Goal: Task Accomplishment & Management: Complete application form

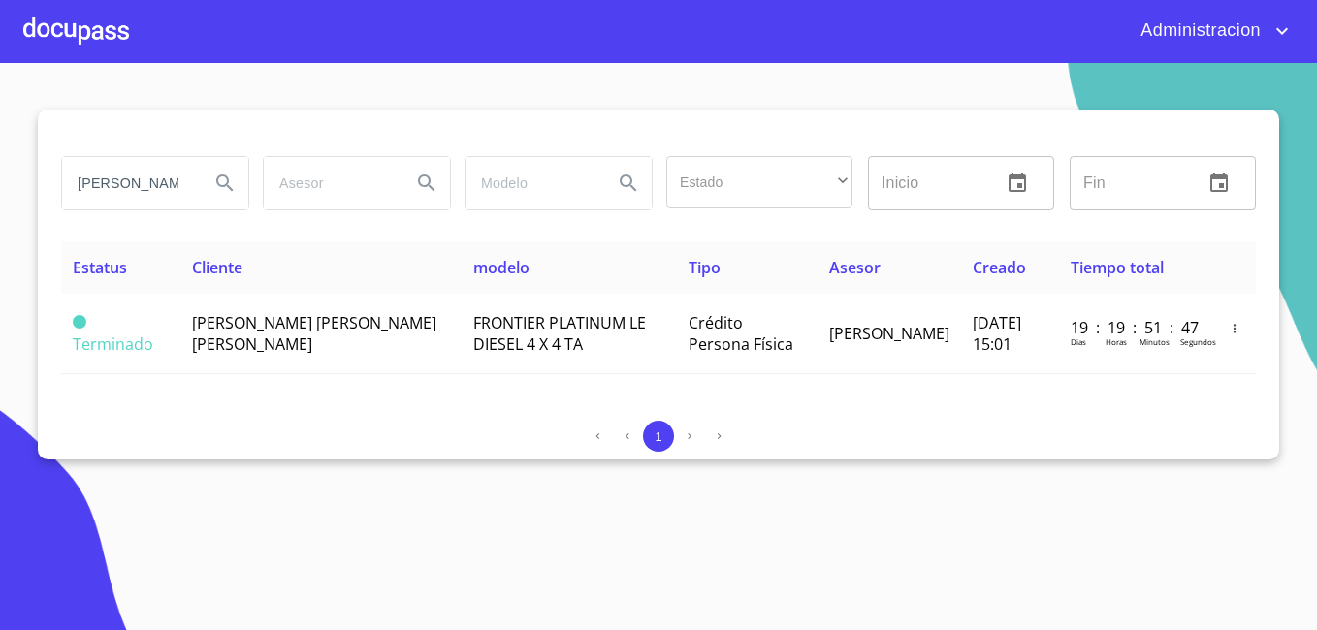
drag, startPoint x: 0, startPoint y: 0, endPoint x: 146, endPoint y: 178, distance: 230.8
click at [146, 178] on input "[PERSON_NAME] [PERSON_NAME]" at bounding box center [128, 183] width 132 height 52
type input "[PERSON_NAME] del [PERSON_NAME]"
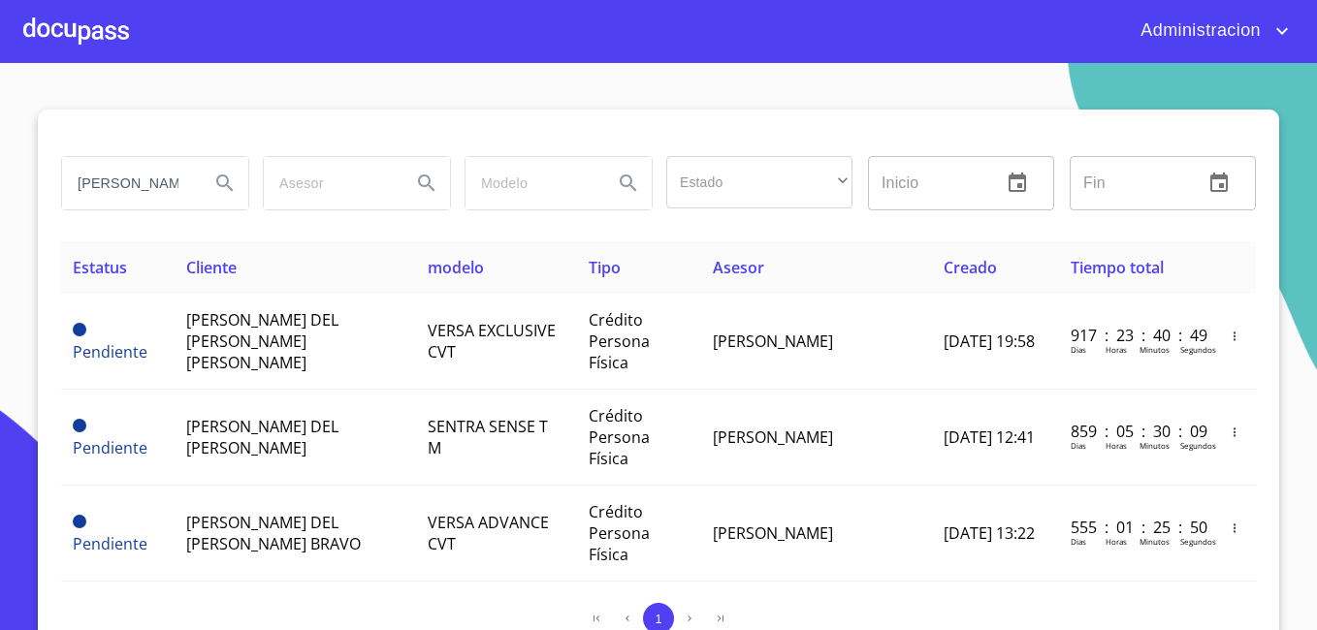
scroll to position [268, 0]
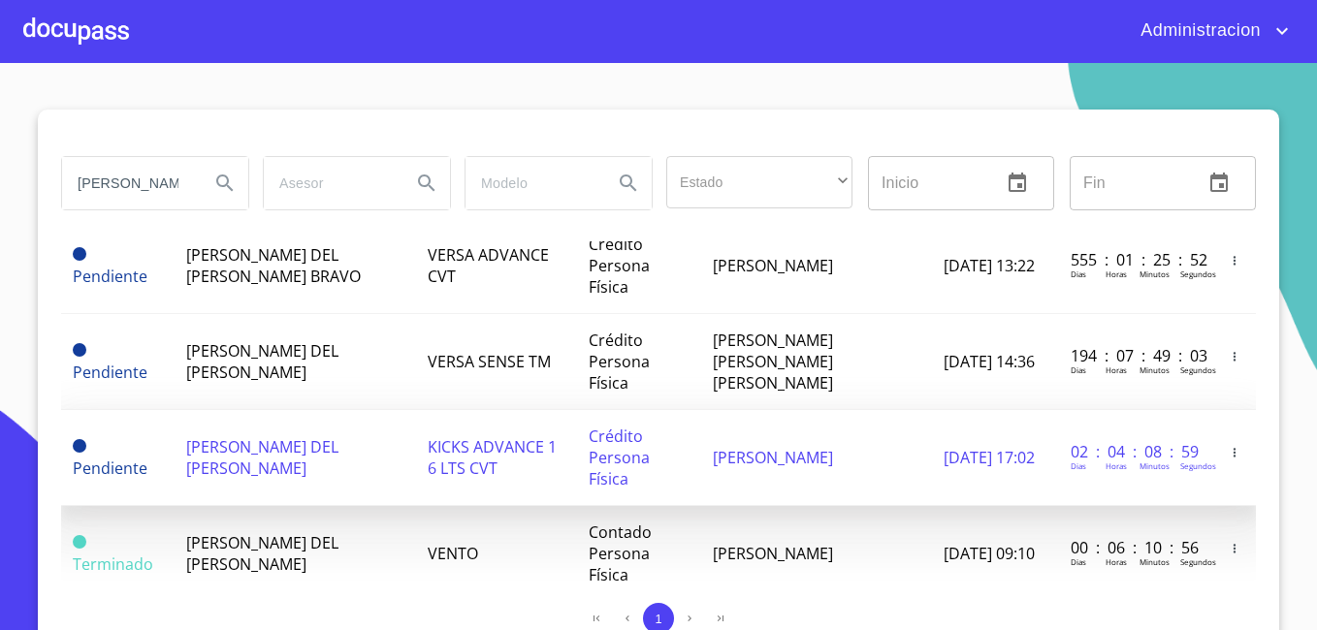
click at [464, 436] on span "KICKS ADVANCE 1 6 LTS CVT" at bounding box center [492, 457] width 129 height 43
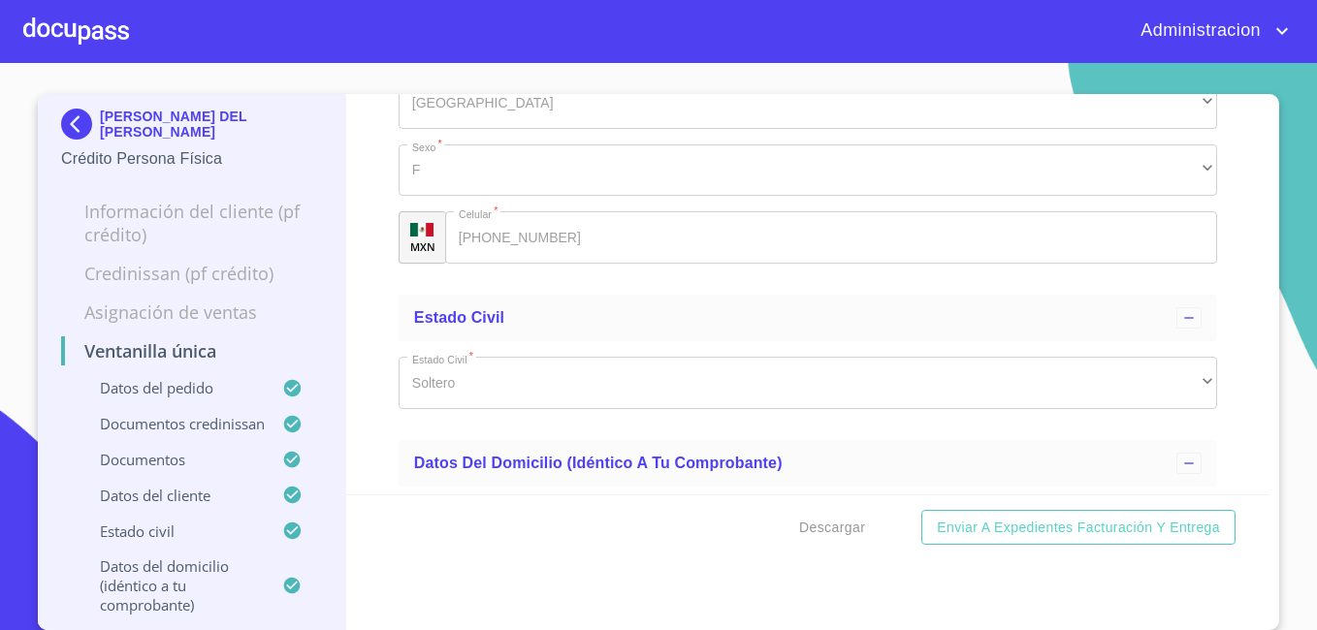
scroll to position [6982, 0]
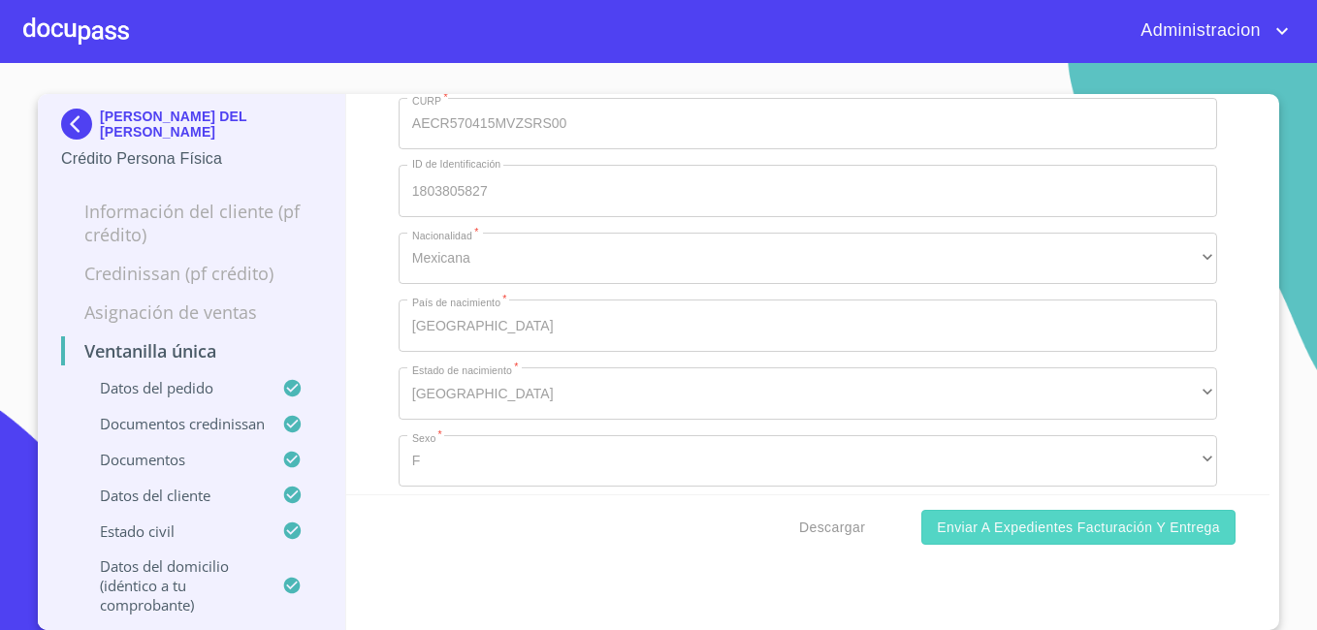
click at [938, 528] on span "Enviar a Expedientes Facturación y Entrega" at bounding box center [1078, 528] width 283 height 24
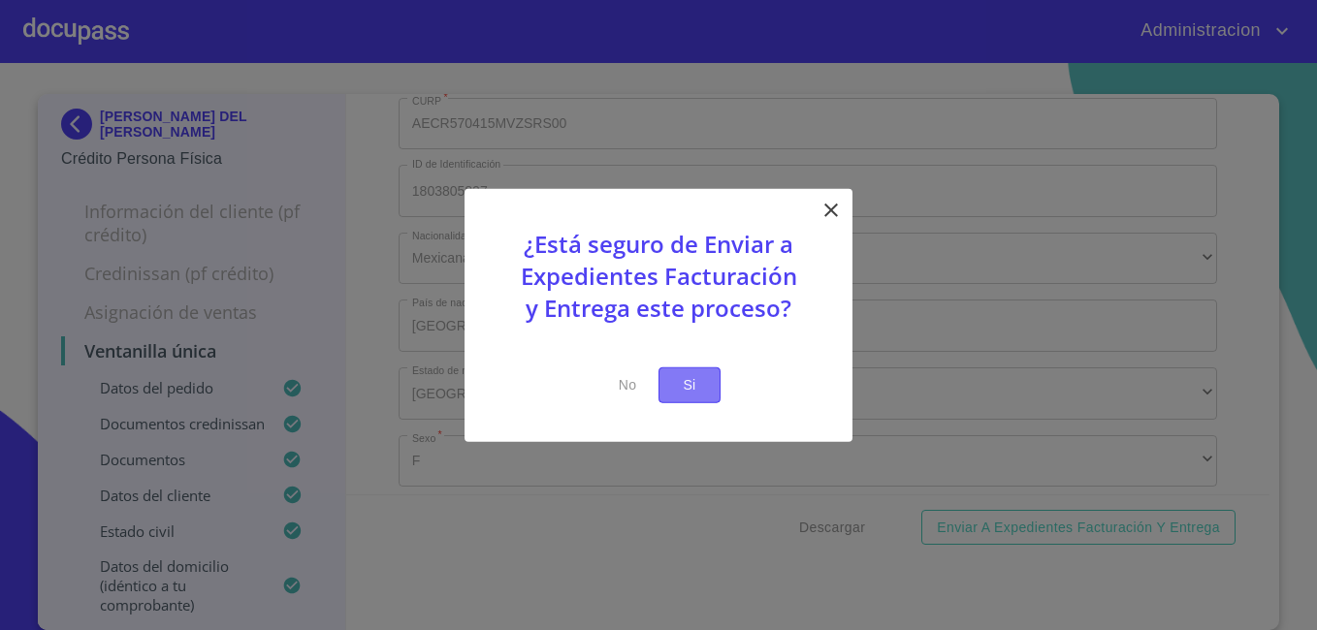
click at [701, 389] on span "Si" at bounding box center [689, 385] width 31 height 24
